Goal: Browse casually

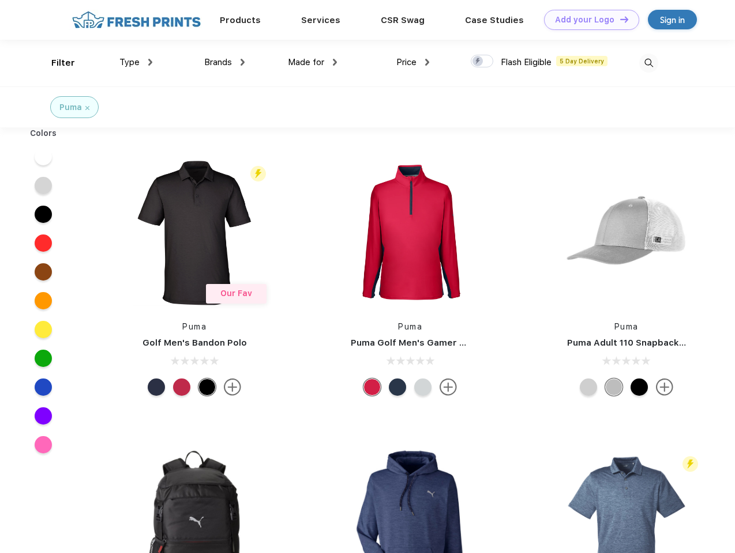
click at [587, 20] on link "Add your Logo Design Tool" at bounding box center [591, 20] width 95 height 20
click at [0, 0] on div "Design Tool" at bounding box center [0, 0] width 0 height 0
click at [619, 19] on link "Add your Logo Design Tool" at bounding box center [591, 20] width 95 height 20
click at [55, 63] on div "Filter" at bounding box center [63, 63] width 24 height 13
click at [136, 62] on span "Type" at bounding box center [129, 62] width 20 height 10
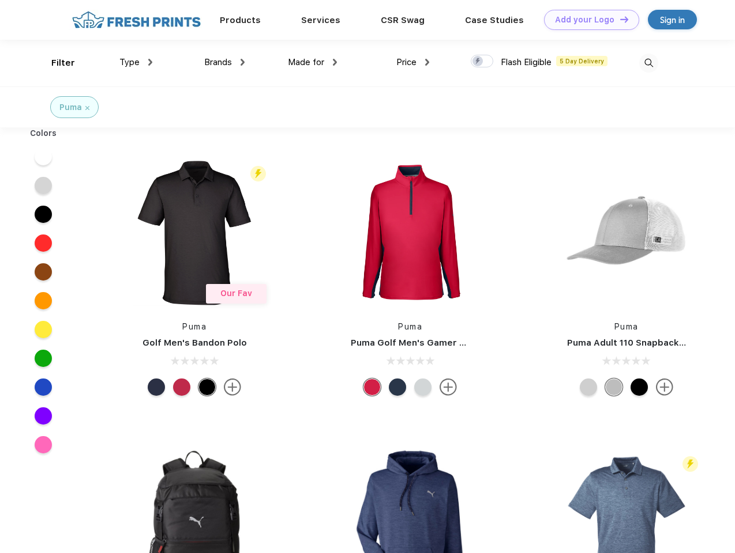
click at [224, 62] on span "Brands" at bounding box center [218, 62] width 28 height 10
click at [312, 62] on span "Made for" at bounding box center [306, 62] width 36 height 10
click at [413, 62] on span "Price" at bounding box center [406, 62] width 20 height 10
click at [482, 62] on div at bounding box center [481, 61] width 22 height 13
click at [478, 62] on input "checkbox" at bounding box center [473, 57] width 7 height 7
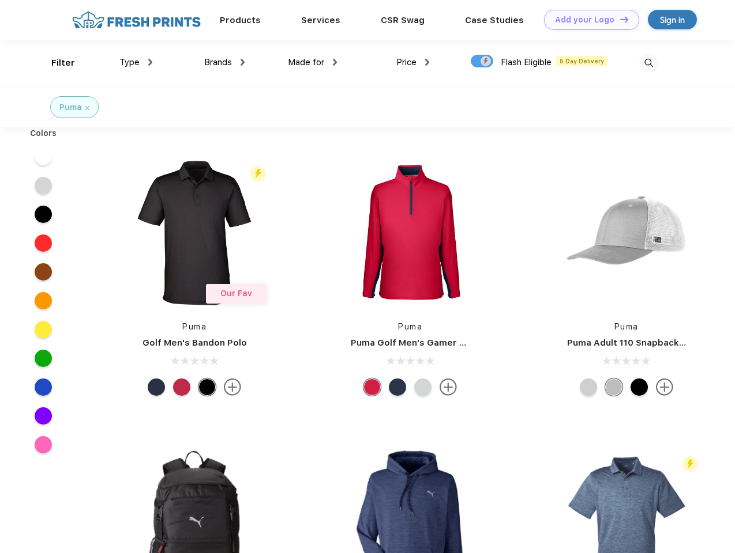
click at [648, 63] on img at bounding box center [648, 63] width 19 height 19
